Goal: Complete application form

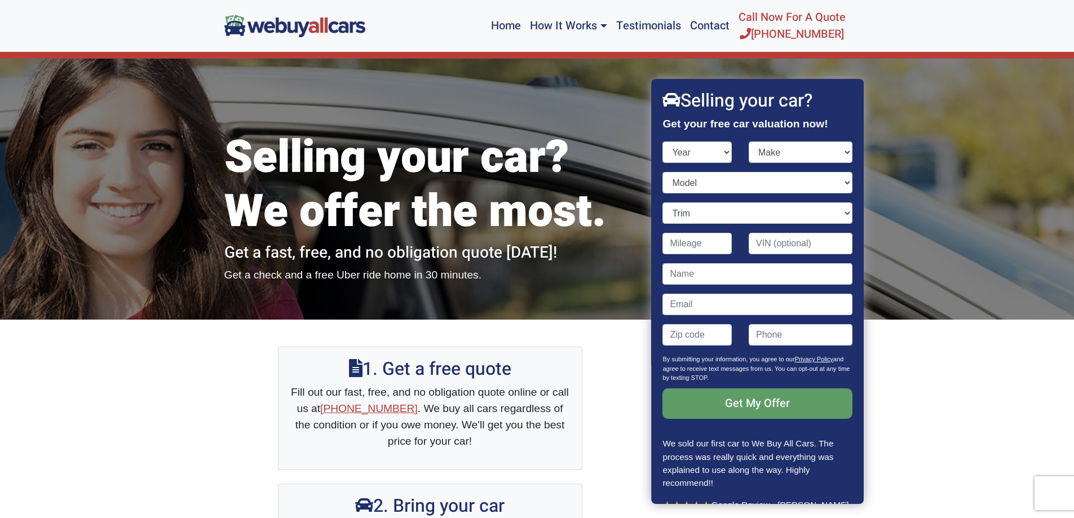
select select "2017"
click at [663, 142] on select "Year [DATE] 2024 2023 2022 2021 2020 2019 2018 2017 2016 2015 2014 2013 2012 20…" at bounding box center [697, 152] width 69 height 21
click at [839, 151] on select "Make Acura Alfa Romeo Aston [PERSON_NAME] Audi Bentley BMW Buick Cadillac Chevr…" at bounding box center [801, 152] width 104 height 21
select select "Hyundai"
click at [749, 142] on select "Make Acura Alfa Romeo Aston [PERSON_NAME] Audi Bentley BMW Buick Cadillac Chevr…" at bounding box center [801, 152] width 104 height 21
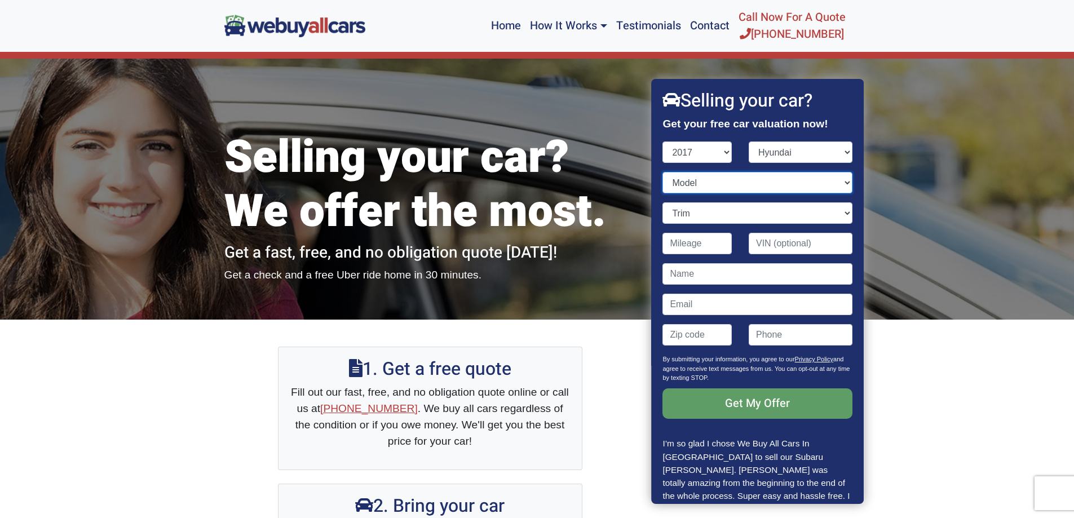
click at [840, 182] on select "Model Accent Azera Elantra Elantra GT Ioniq Electric Ioniq Hybrid Santa Fe Sant…" at bounding box center [757, 182] width 189 height 21
select select "[MEDICAL_DATA]"
click at [663, 172] on select "Model Accent Azera Elantra Elantra GT Ioniq Electric Ioniq Hybrid Santa Fe Sant…" at bounding box center [757, 182] width 189 height 21
click at [841, 215] on select "Trim" at bounding box center [757, 212] width 189 height 21
select select "Sport 4dr Sedan (2.4L 4cyl)"
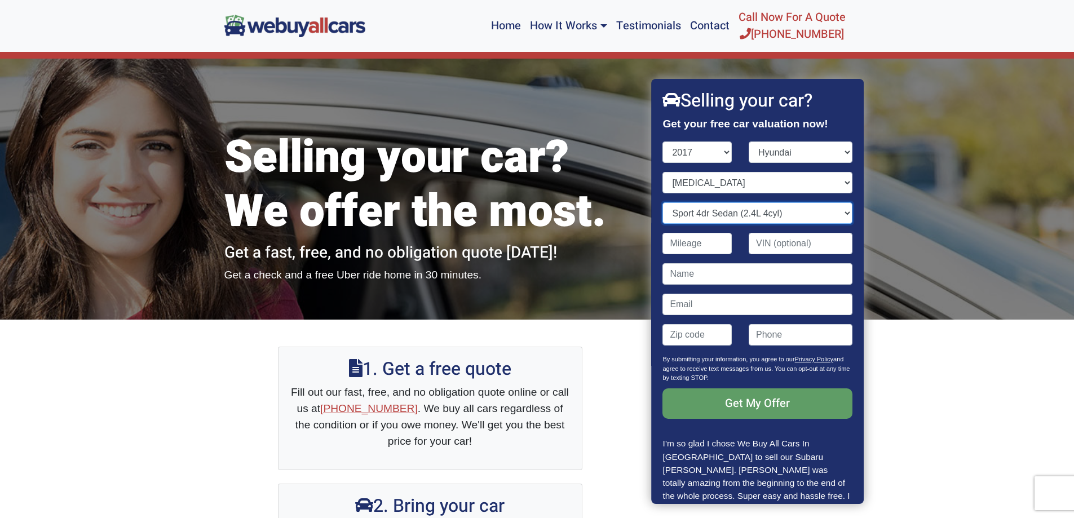
click at [663, 202] on select "Trim 4dr Sedan (2.4L 4cyl) Eco 4dr Sedan (1.6L 4cyl Turbo) Limited 2.0T 4dr Sed…" at bounding box center [757, 212] width 189 height 21
click at [699, 244] on input "Contact form" at bounding box center [697, 243] width 69 height 21
type input "93,000"
click at [738, 270] on input "Contact form" at bounding box center [757, 273] width 189 height 21
type input "[PERSON_NAME]"
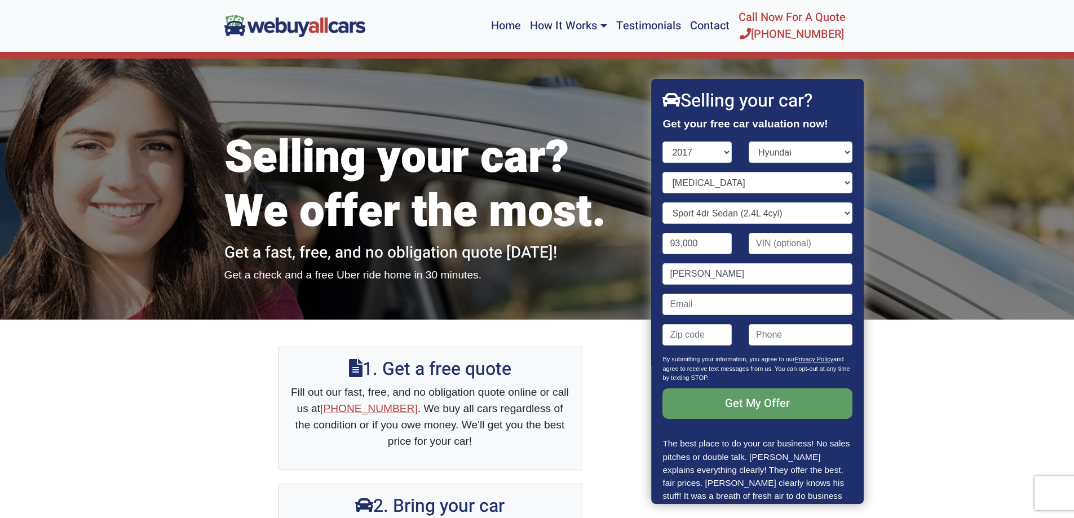
type input "[EMAIL_ADDRESS][DOMAIN_NAME]"
type input "08053"
type input "6099692614"
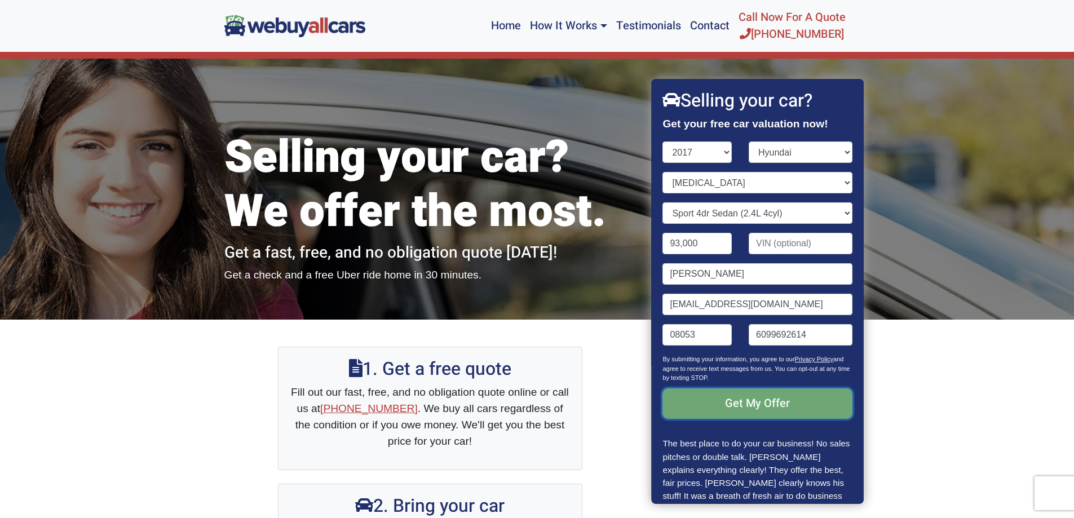
click at [765, 400] on input "Get My Offer" at bounding box center [757, 403] width 189 height 30
